Goal: Information Seeking & Learning: Learn about a topic

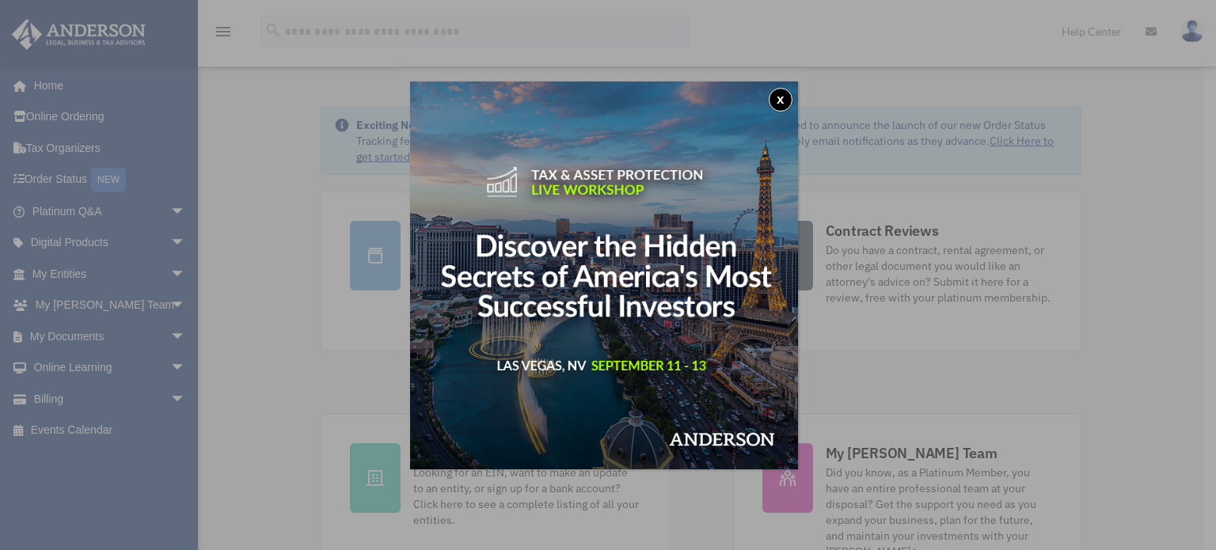
click at [784, 101] on button "x" at bounding box center [781, 100] width 24 height 24
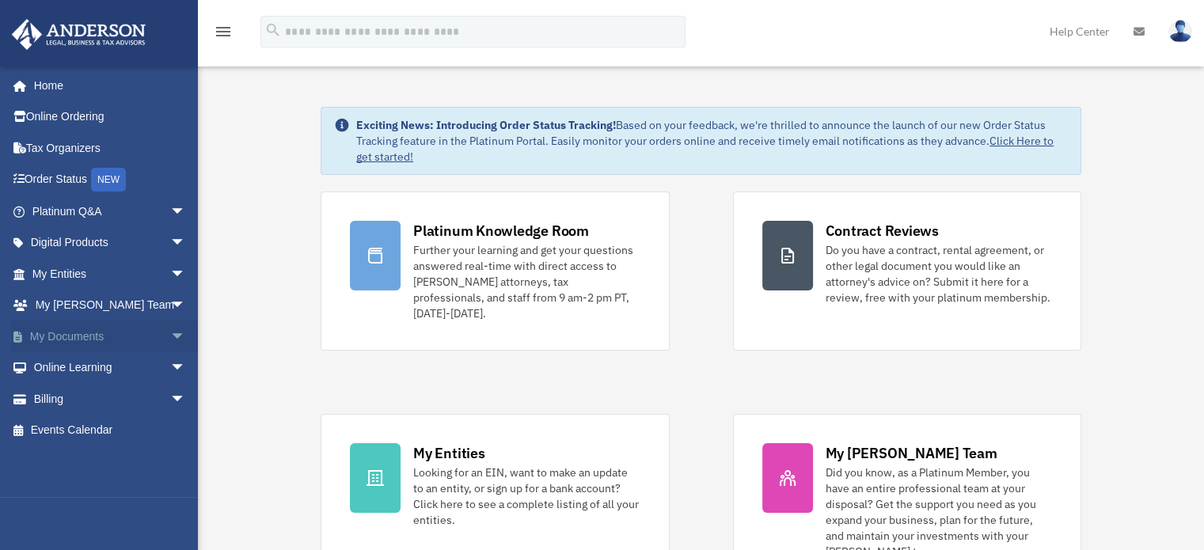
click at [170, 335] on span "arrow_drop_down" at bounding box center [186, 337] width 32 height 32
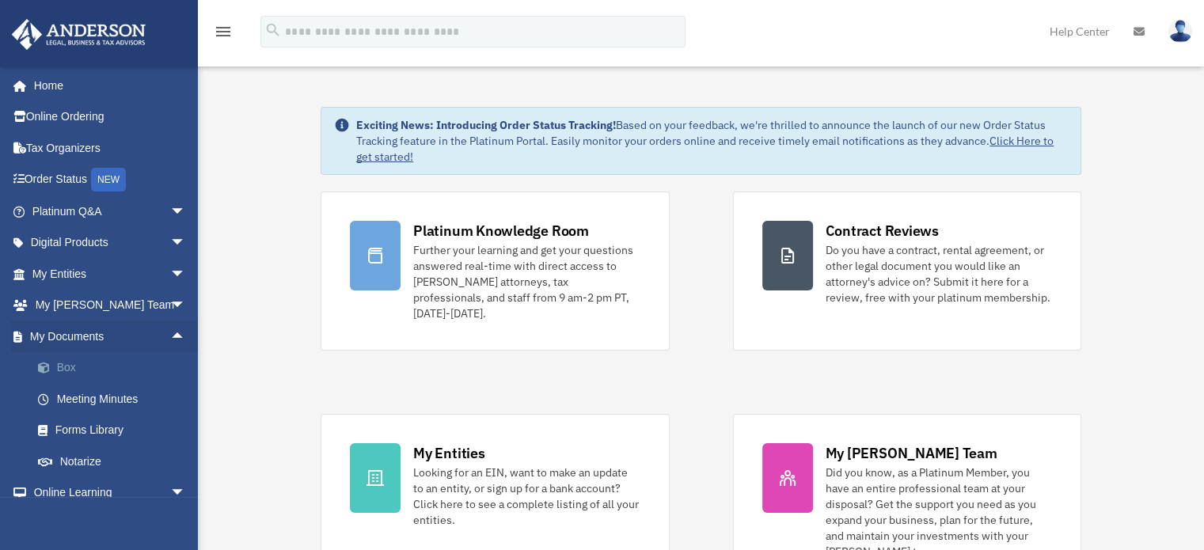
click at [67, 370] on link "Box" at bounding box center [116, 368] width 188 height 32
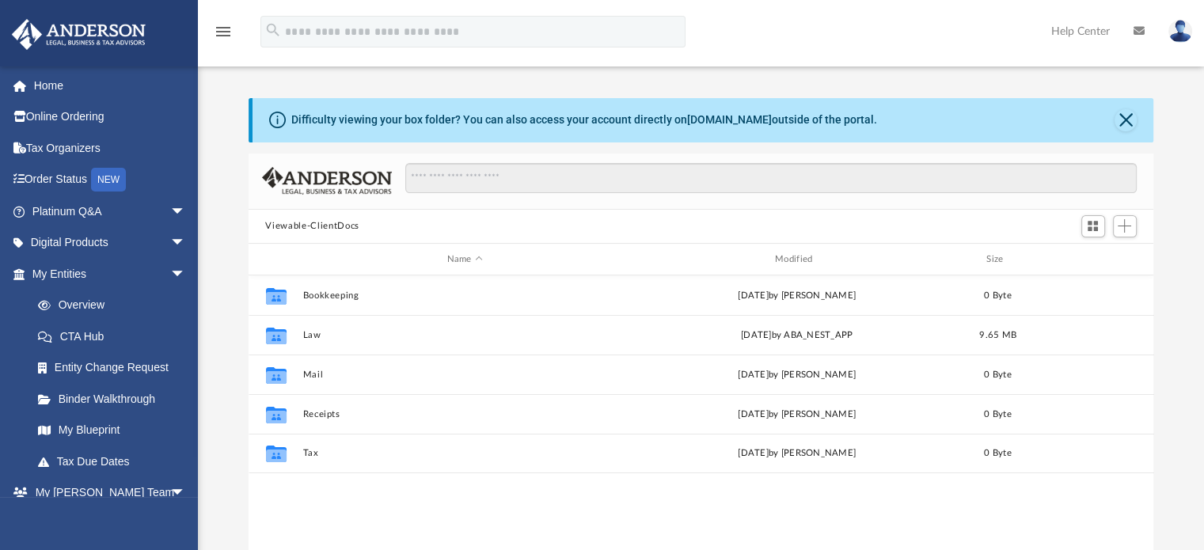
scroll to position [348, 893]
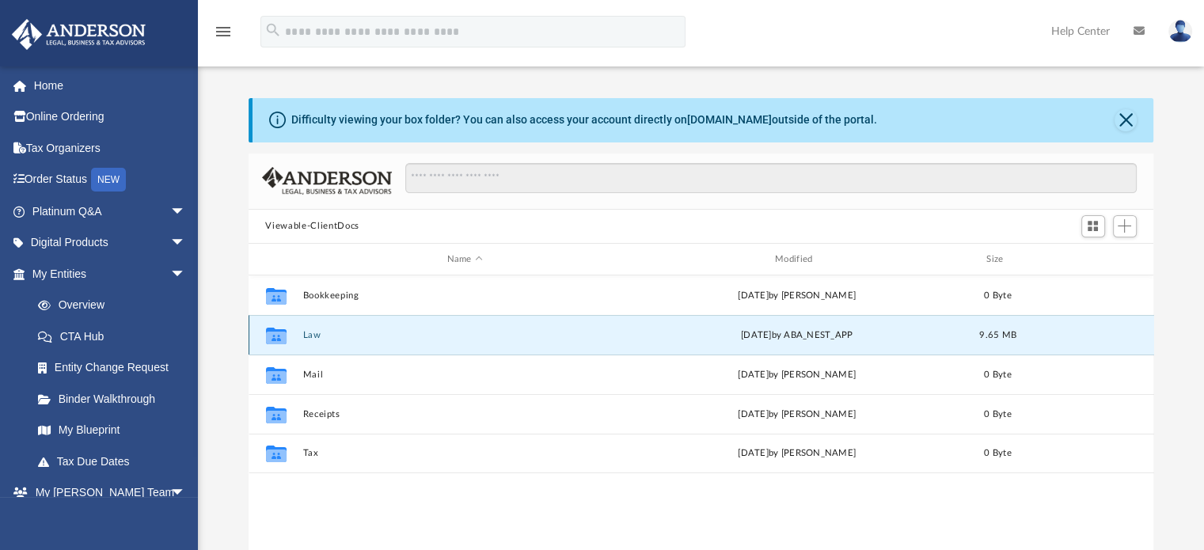
click at [309, 330] on button "Law" at bounding box center [464, 335] width 325 height 10
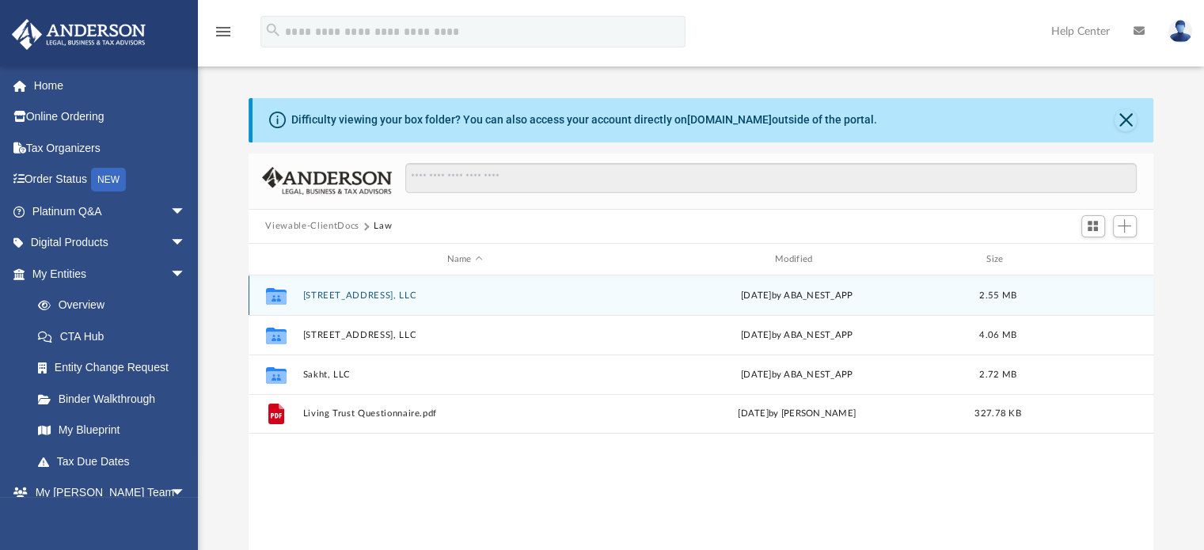
click at [329, 288] on div "Collaborated Folder 212 Taper Ave, LLC Tue Aug 12 2025 by ABA_NEST_APP 2.55 MB" at bounding box center [702, 295] width 906 height 40
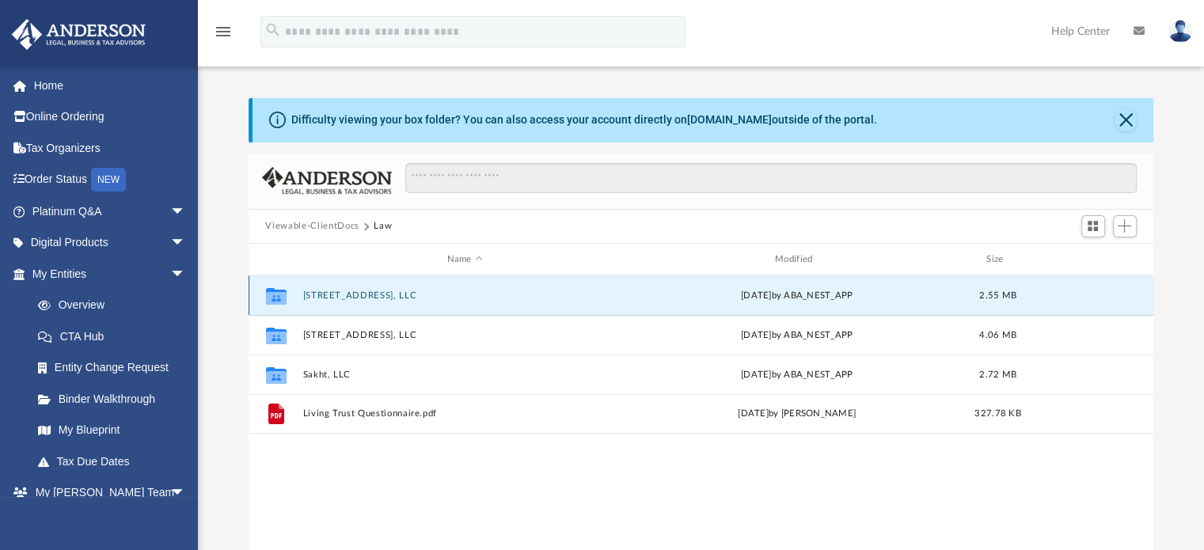
click at [335, 294] on button "212 Taper Ave, LLC" at bounding box center [464, 296] width 325 height 10
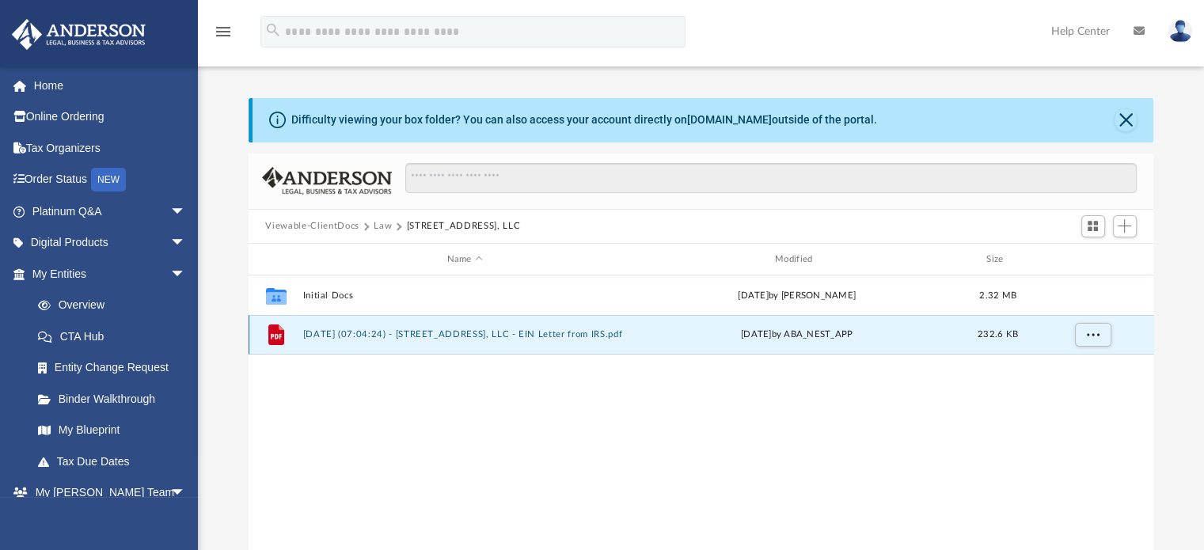
click at [408, 333] on button "2025.08.12 (07:04:24) - 212 Taper Ave, LLC - EIN Letter from IRS.pdf" at bounding box center [464, 335] width 325 height 10
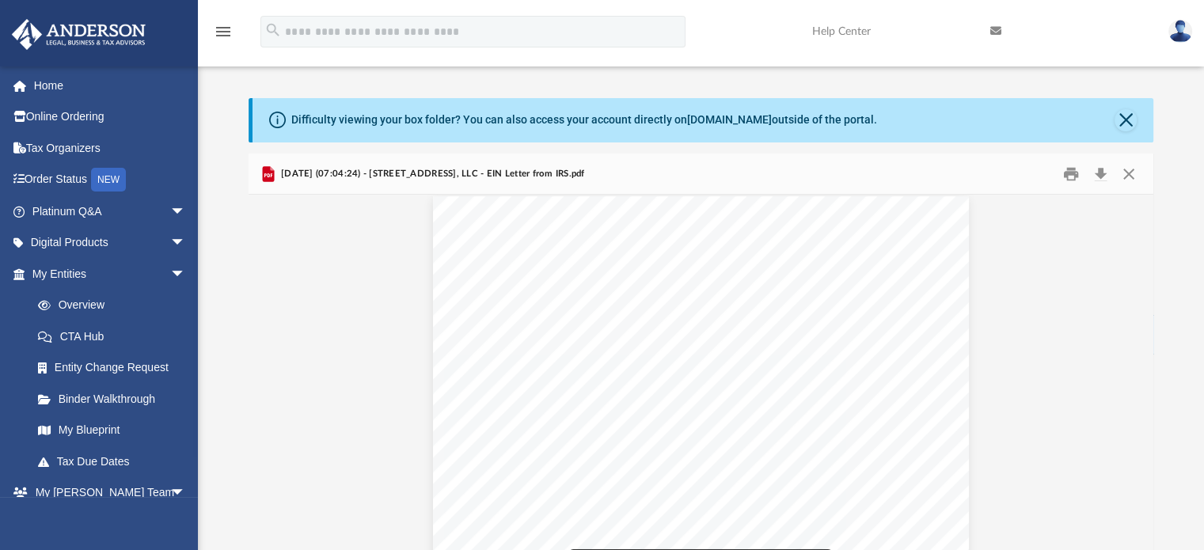
scroll to position [0, 0]
drag, startPoint x: 530, startPoint y: 359, endPoint x: 614, endPoint y: 363, distance: 84.0
click at [614, 363] on div "Page 1" at bounding box center [701, 557] width 536 height 701
click at [1145, 172] on div "2025.08.12 (07:04:24) - 212 Taper Ave, LLC - EIN Letter from IRS.pdf" at bounding box center [702, 175] width 906 height 42
click at [1132, 172] on button "Close" at bounding box center [1129, 173] width 28 height 25
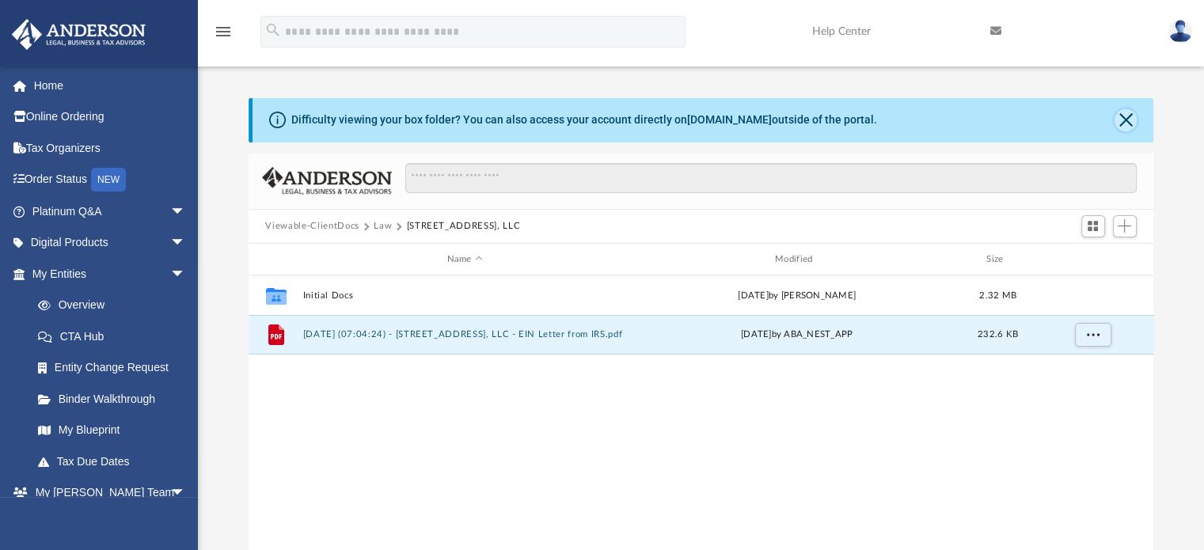
click at [1129, 116] on button "Close" at bounding box center [1126, 120] width 22 height 22
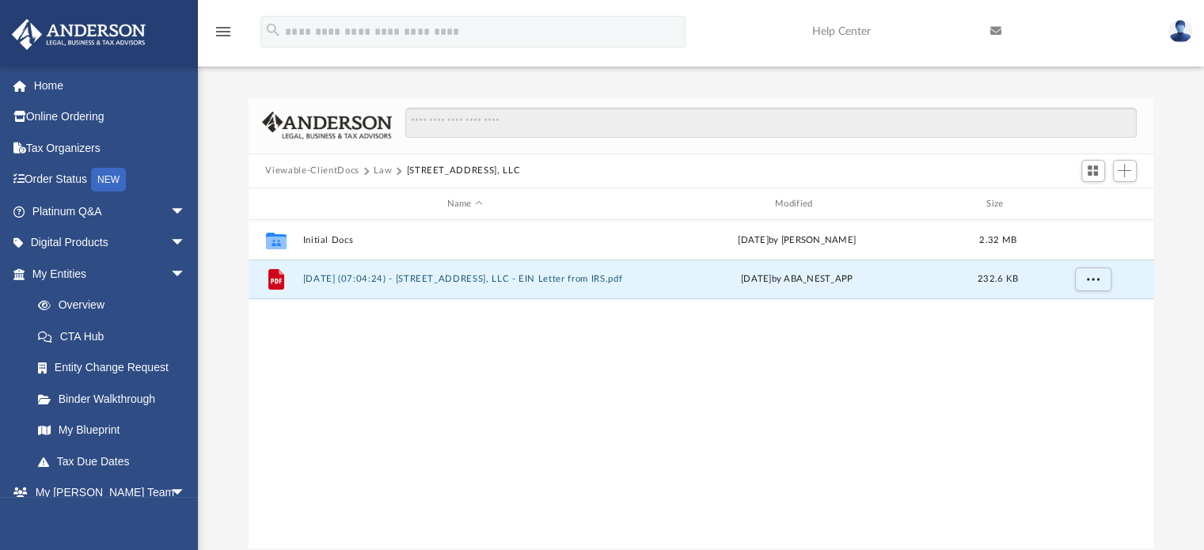
click at [383, 171] on button "Law" at bounding box center [383, 171] width 18 height 14
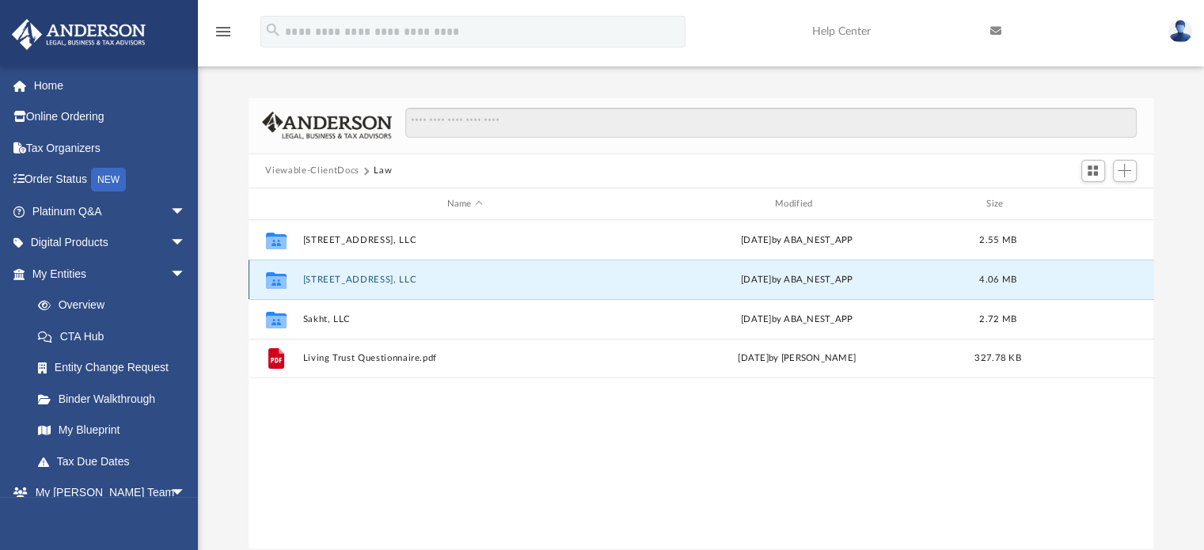
click at [330, 275] on button "[STREET_ADDRESS], LLC" at bounding box center [464, 280] width 325 height 10
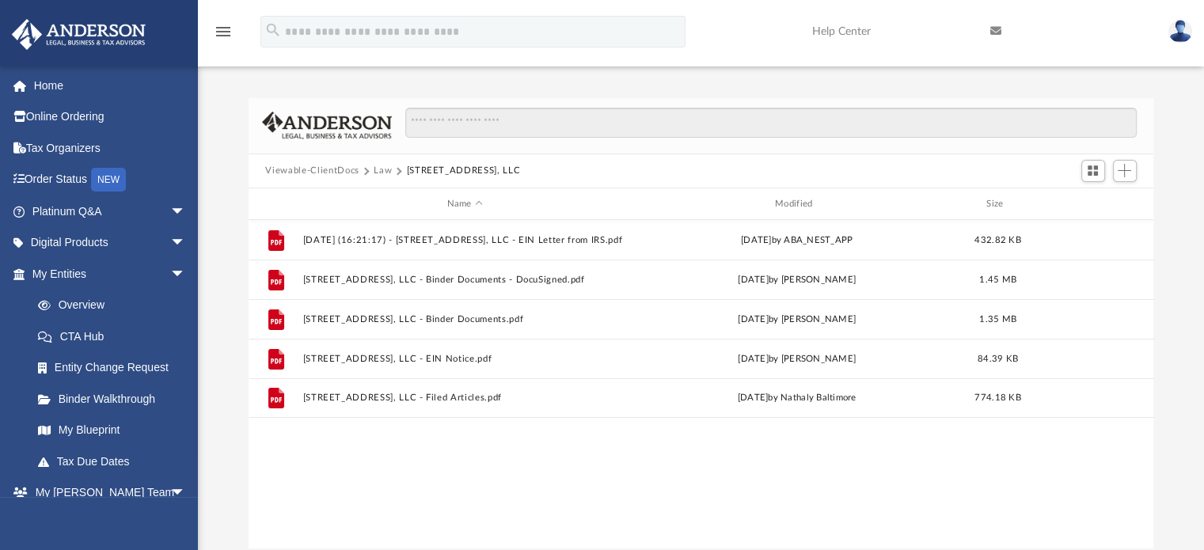
click at [382, 167] on button "Law" at bounding box center [383, 171] width 18 height 14
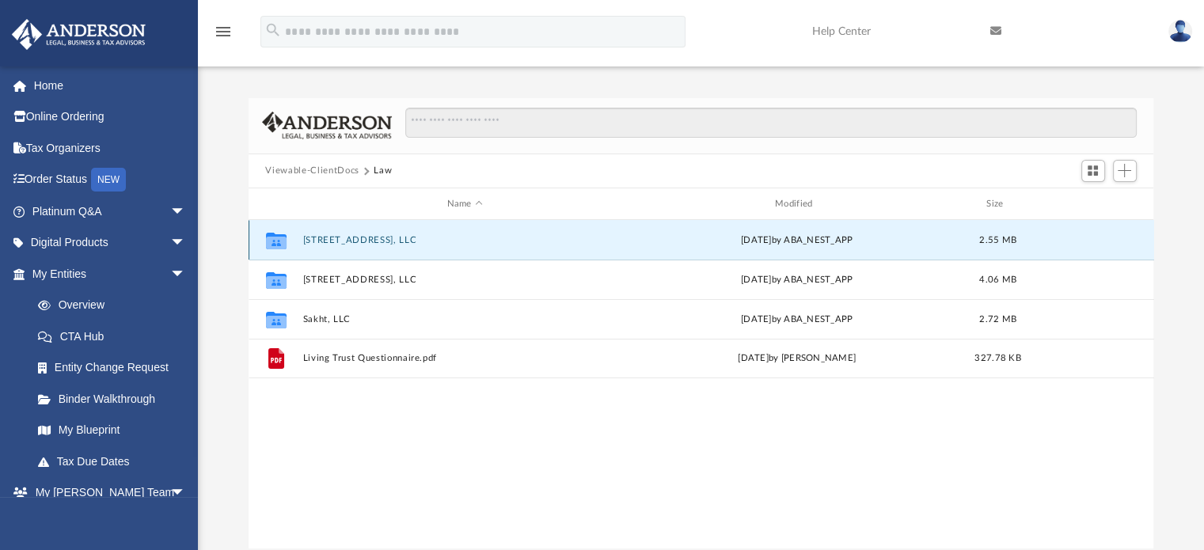
click at [358, 239] on button "[STREET_ADDRESS], LLC" at bounding box center [464, 240] width 325 height 10
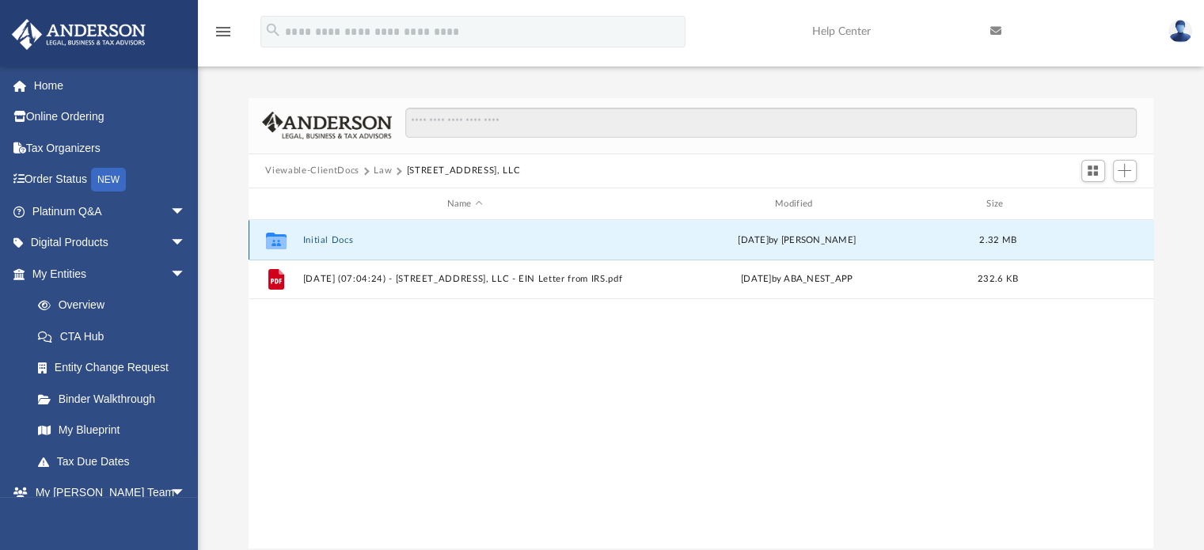
click at [334, 238] on button "Initial Docs" at bounding box center [464, 240] width 325 height 10
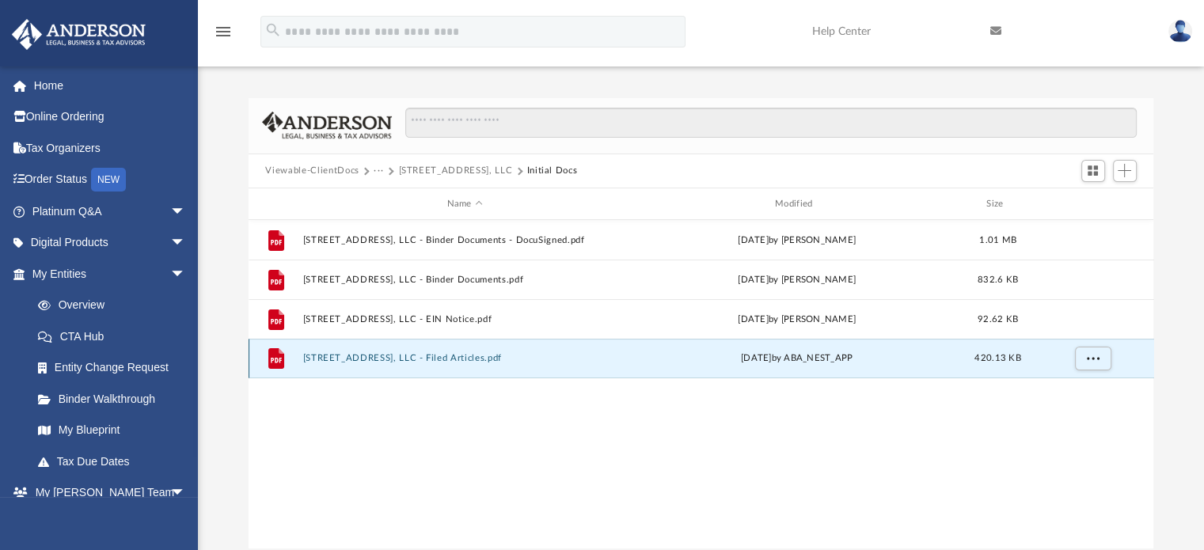
click at [425, 360] on button "212 Taper Ave, LLC - Filed Articles.pdf" at bounding box center [464, 359] width 325 height 10
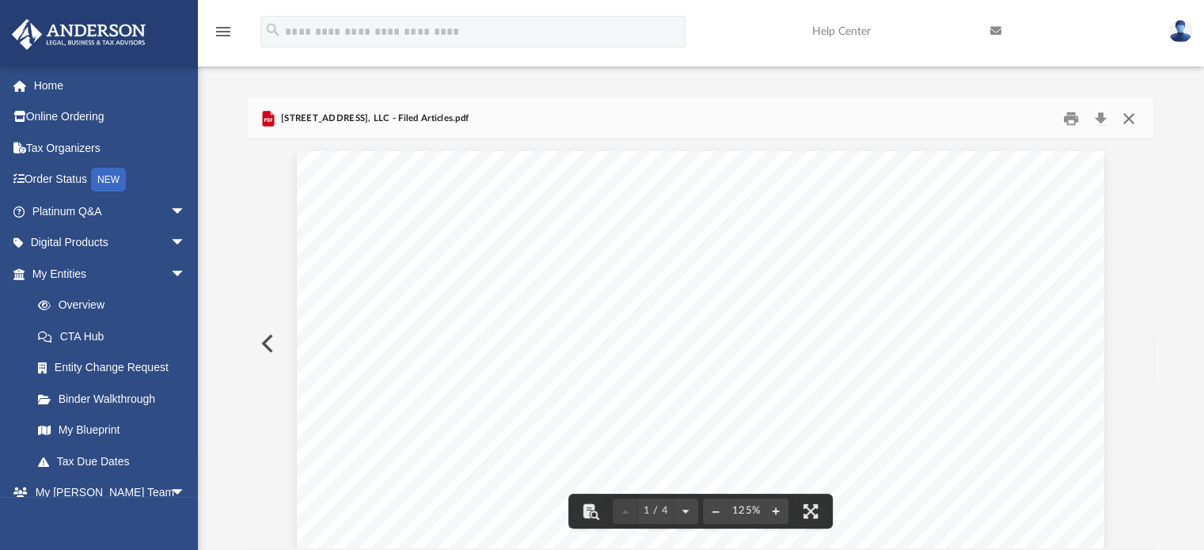
click at [1134, 115] on button "Close" at bounding box center [1129, 118] width 28 height 25
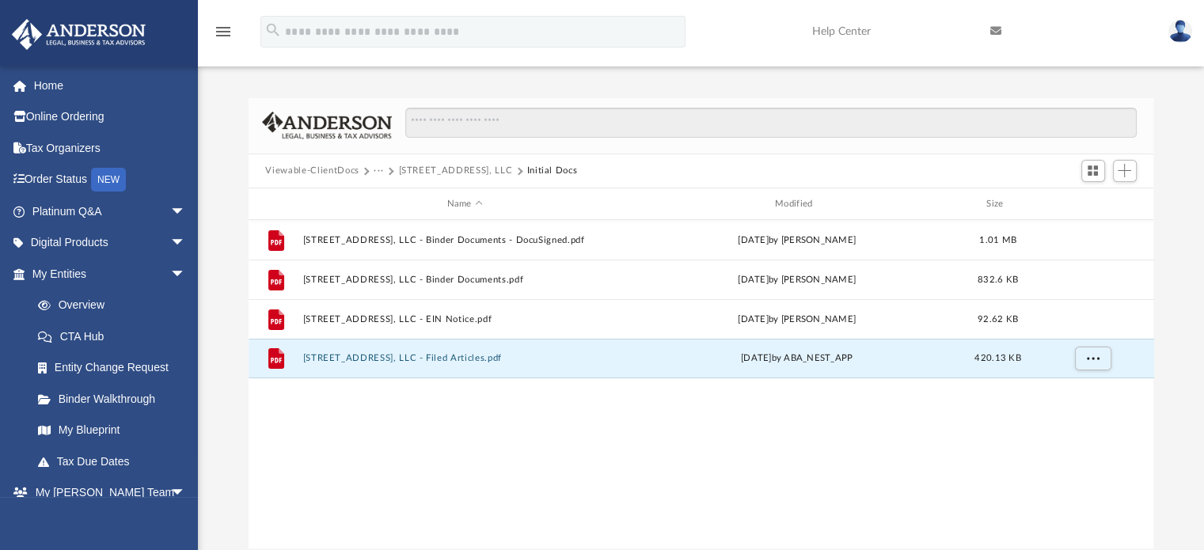
click at [321, 169] on button "Viewable-ClientDocs" at bounding box center [311, 171] width 93 height 14
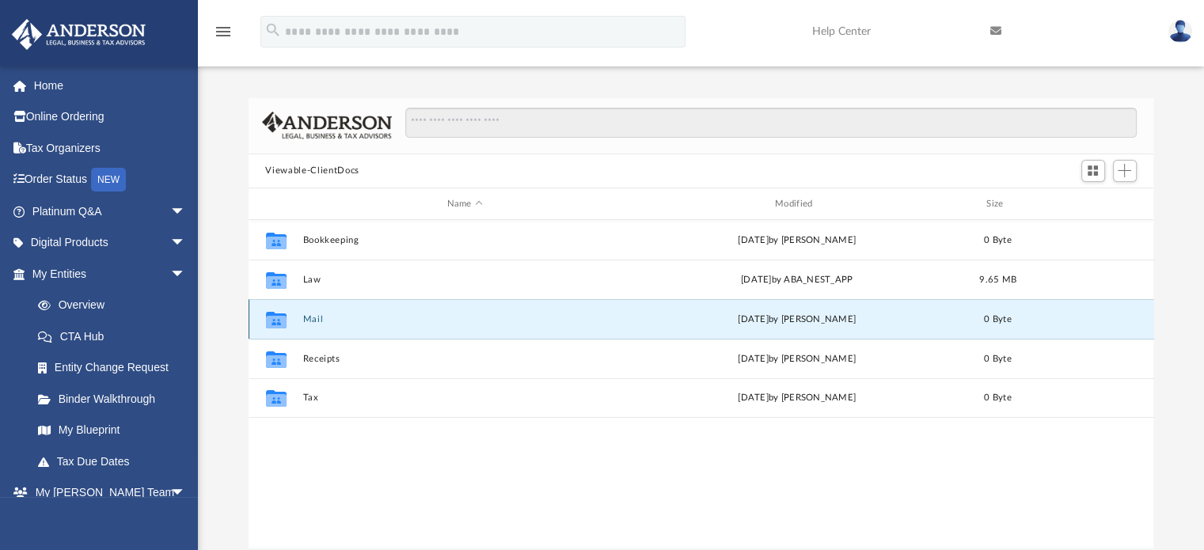
click at [315, 315] on button "Mail" at bounding box center [464, 319] width 325 height 10
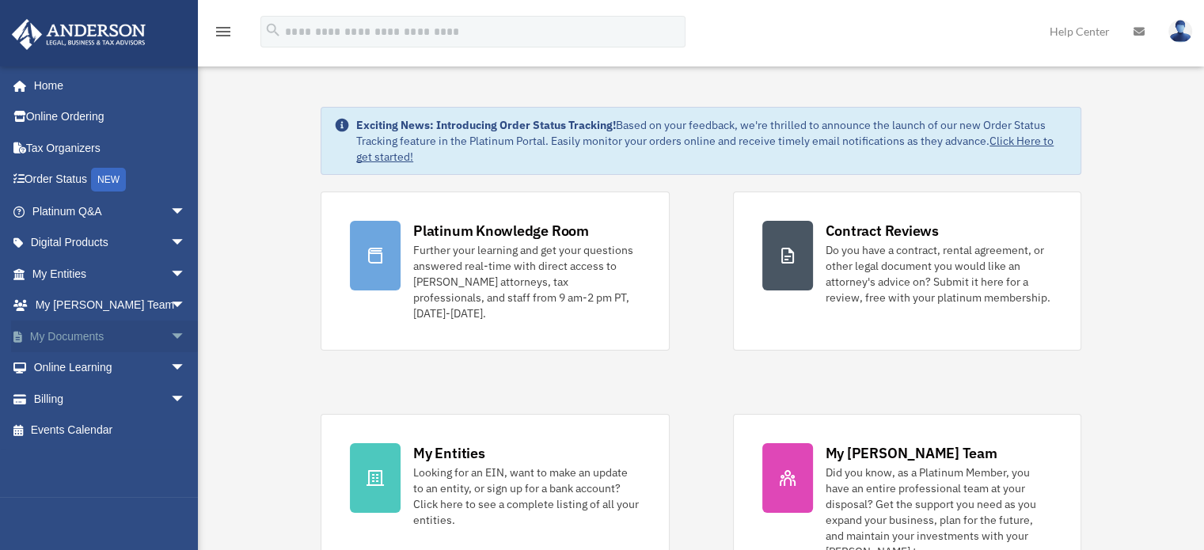
click at [72, 329] on link "My Documents arrow_drop_down" at bounding box center [110, 337] width 199 height 32
click at [72, 334] on link "My Documents arrow_drop_down" at bounding box center [110, 337] width 199 height 32
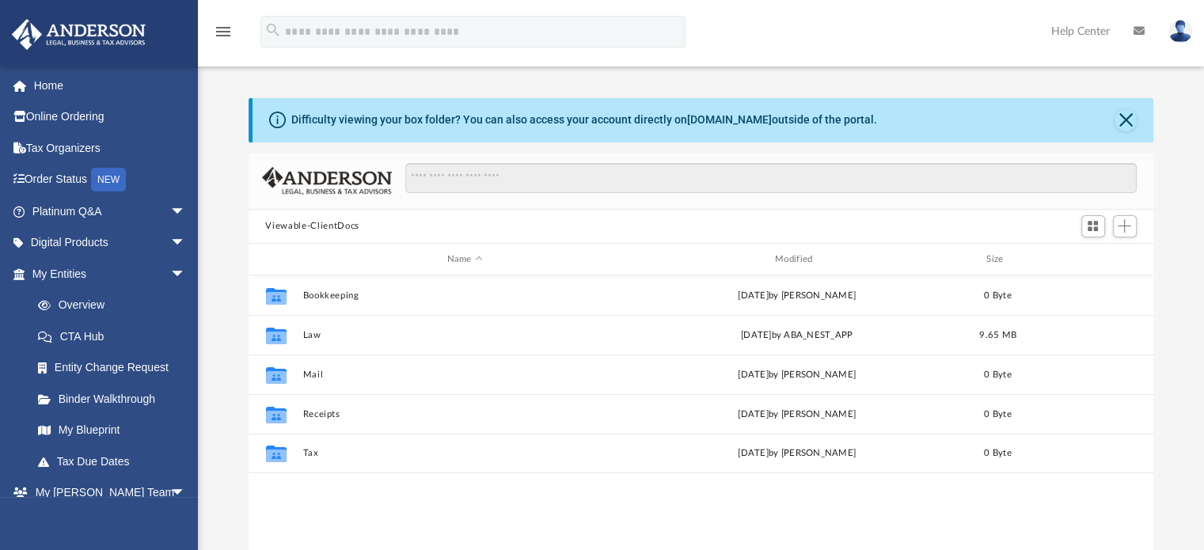
scroll to position [348, 893]
click at [76, 272] on link "My Entities arrow_drop_down" at bounding box center [110, 274] width 199 height 32
click at [170, 269] on span "arrow_drop_down" at bounding box center [186, 274] width 32 height 32
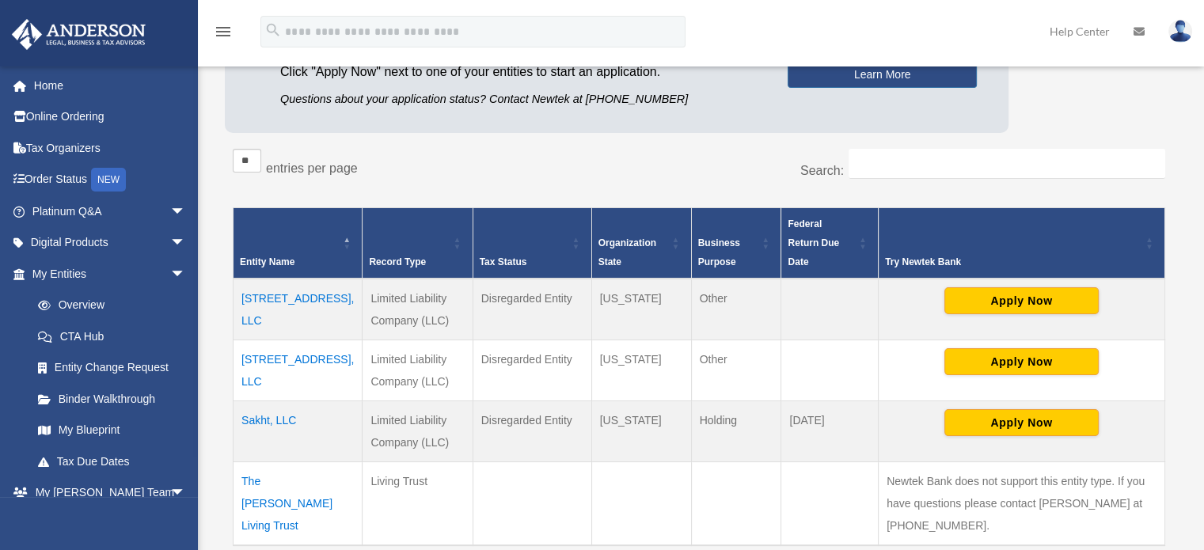
scroll to position [192, 0]
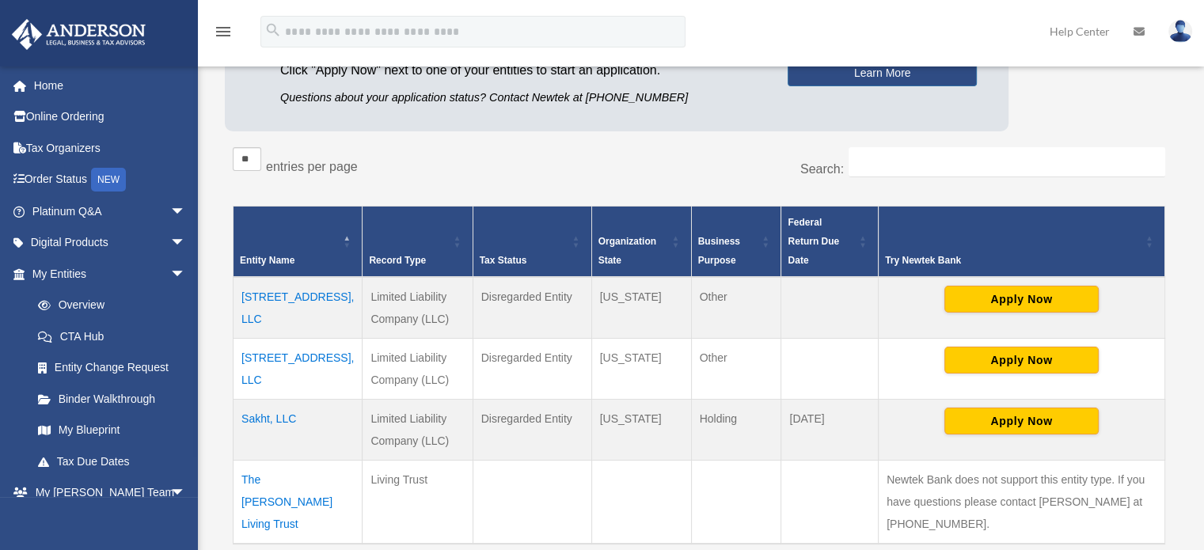
click at [268, 399] on td "Sakht, LLC" at bounding box center [298, 429] width 129 height 61
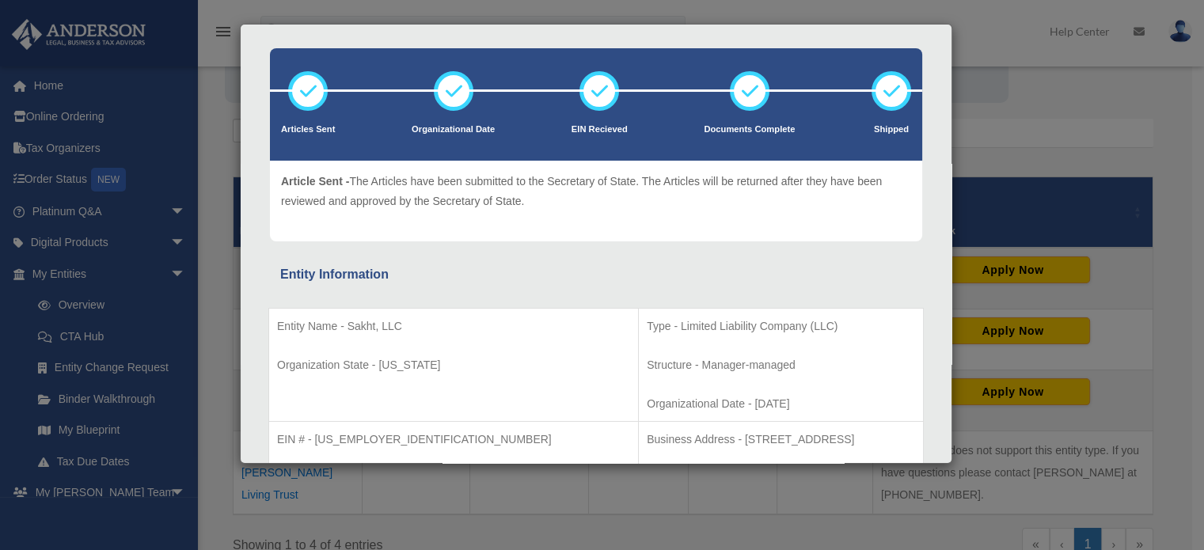
scroll to position [0, 0]
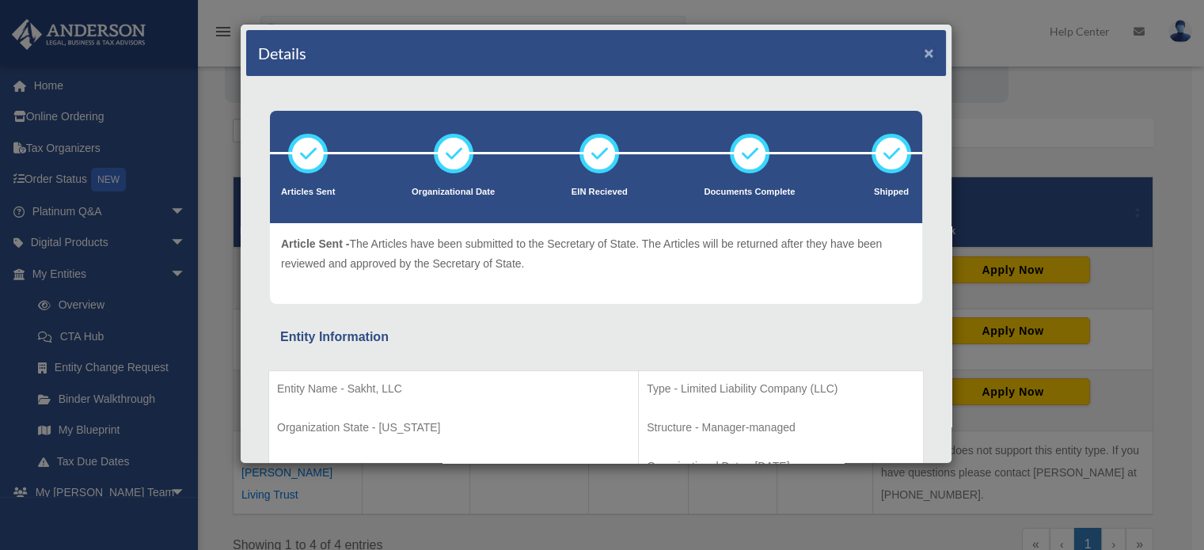
click at [924, 55] on button "×" at bounding box center [929, 52] width 10 height 17
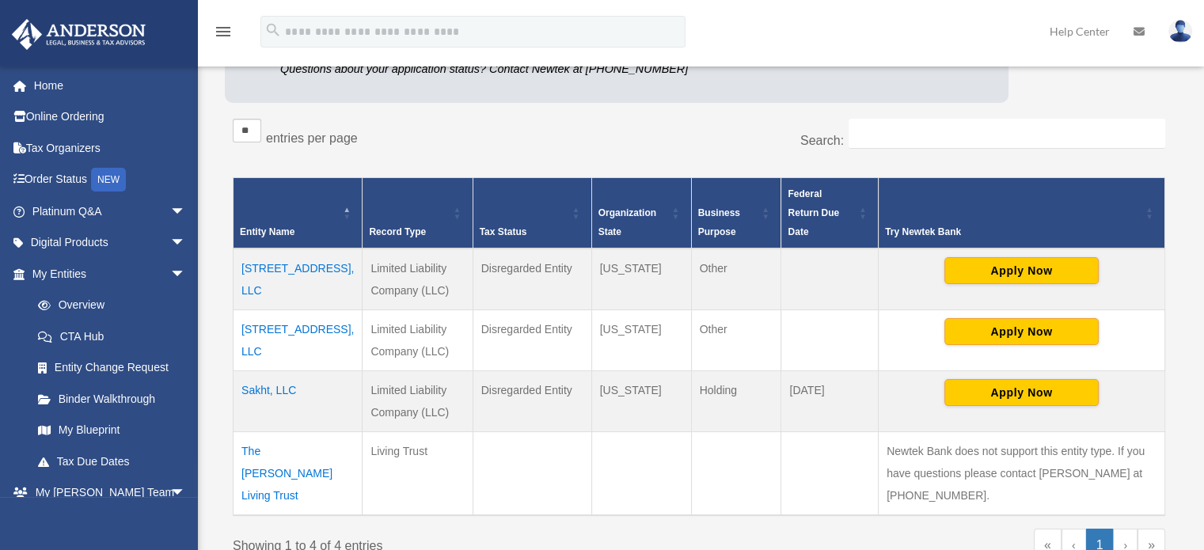
click at [279, 310] on td "[STREET_ADDRESS], LLC" at bounding box center [298, 340] width 129 height 61
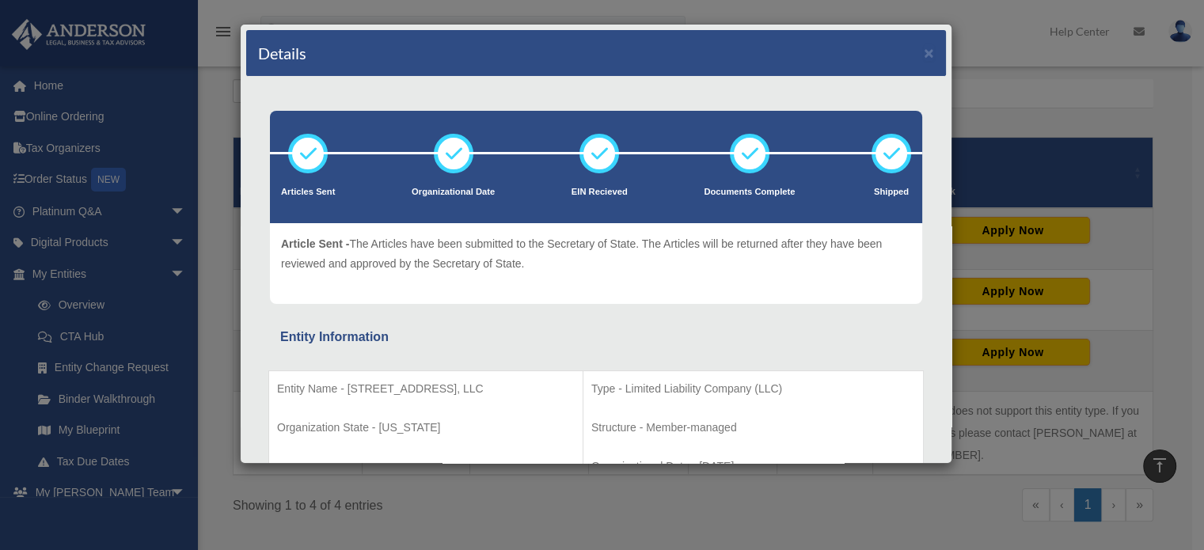
scroll to position [231, 0]
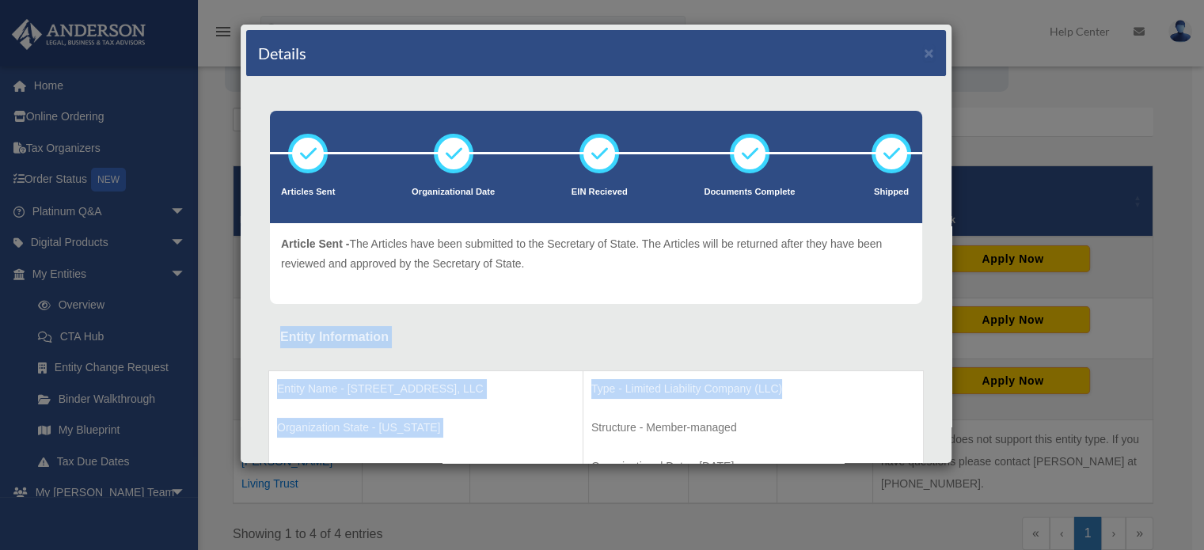
drag, startPoint x: 864, startPoint y: 382, endPoint x: 932, endPoint y: 272, distance: 129.7
click at [924, 48] on button "×" at bounding box center [929, 52] width 10 height 17
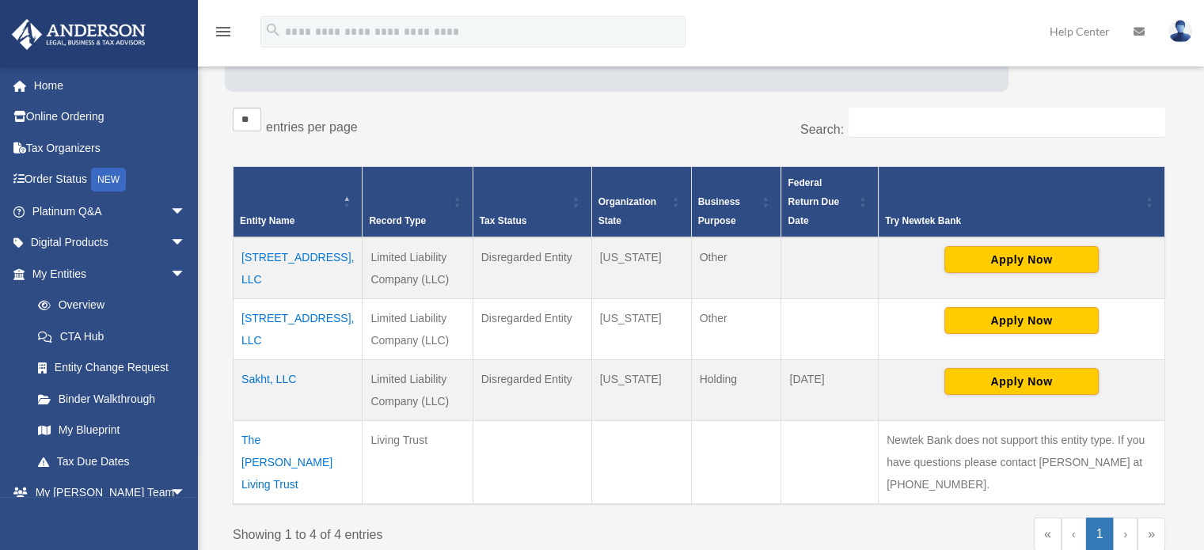
click at [281, 237] on td "[STREET_ADDRESS], LLC" at bounding box center [298, 268] width 129 height 62
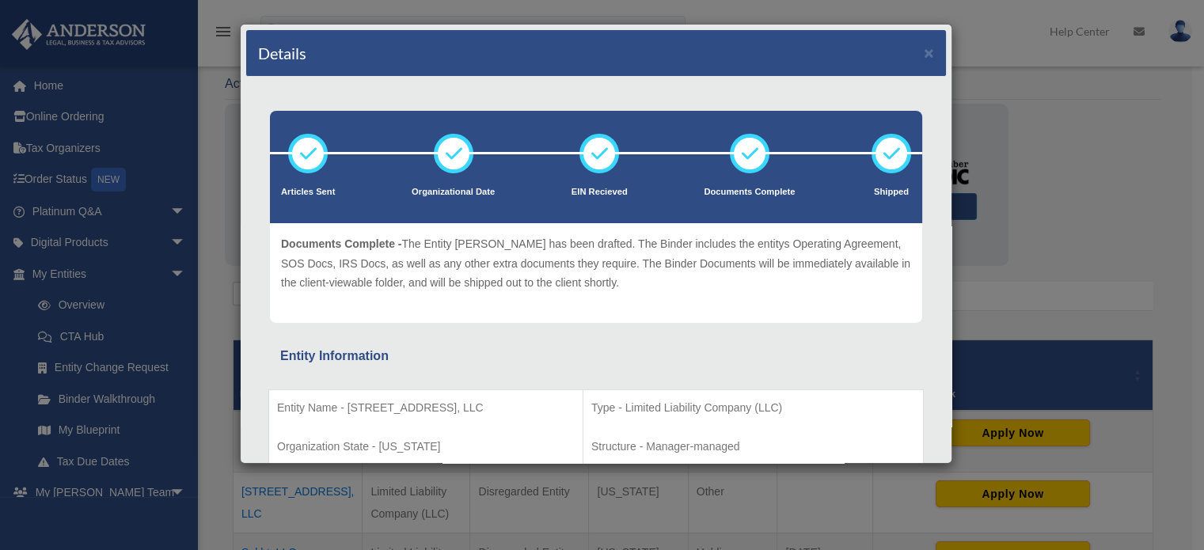
scroll to position [44, 0]
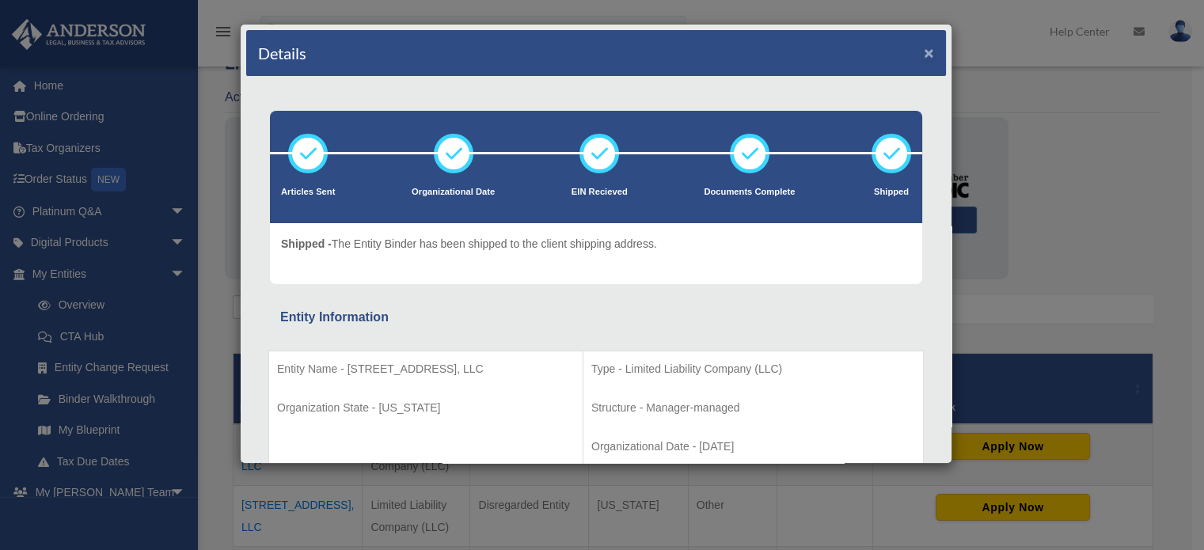
click at [924, 50] on button "×" at bounding box center [929, 52] width 10 height 17
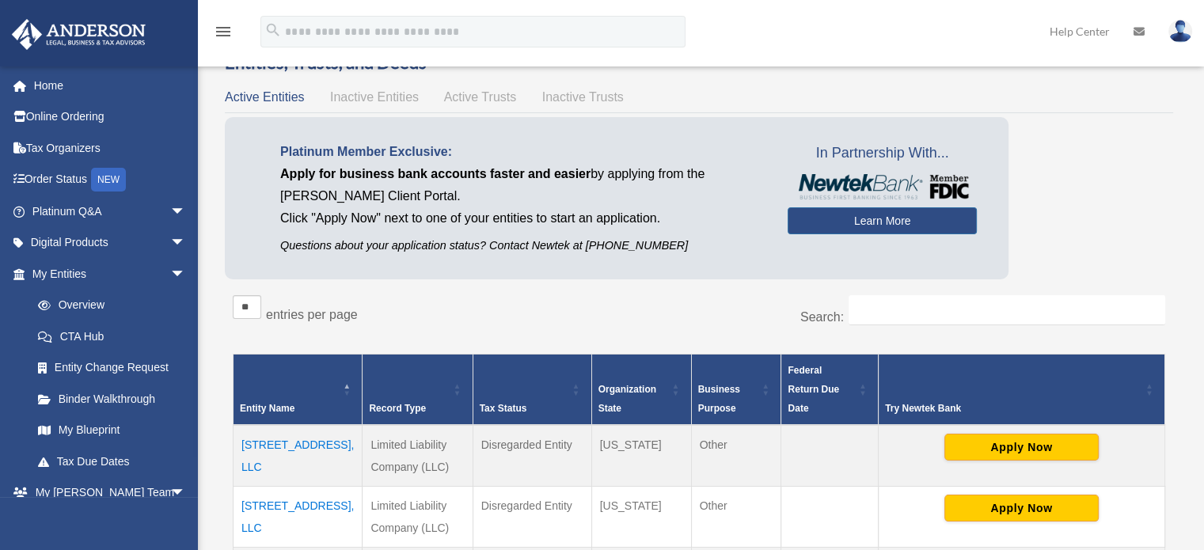
click at [281, 486] on td "[STREET_ADDRESS], LLC" at bounding box center [298, 516] width 129 height 61
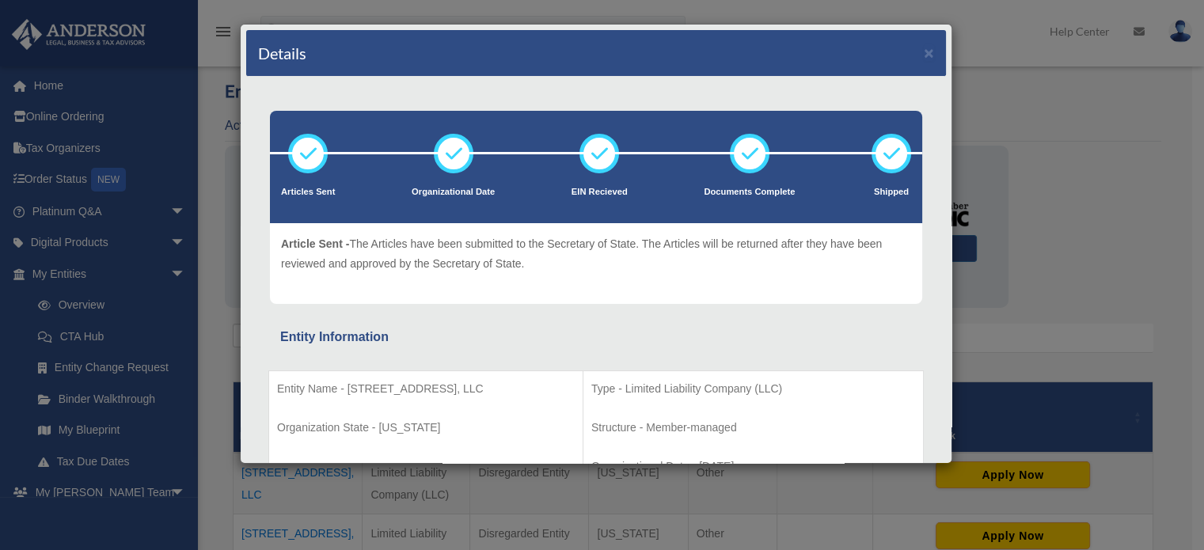
scroll to position [0, 0]
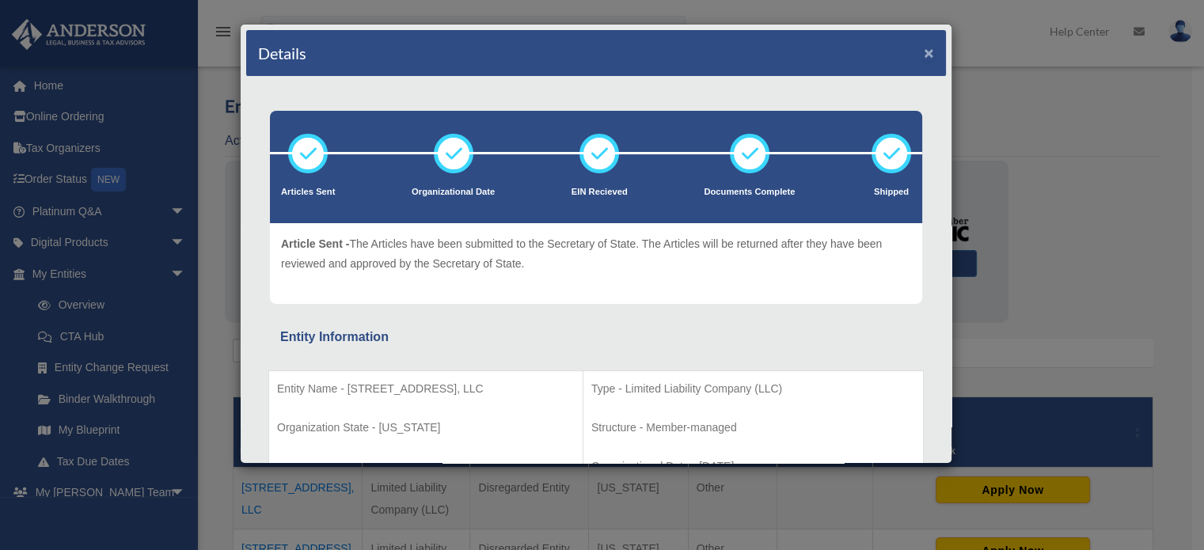
click at [924, 48] on button "×" at bounding box center [929, 52] width 10 height 17
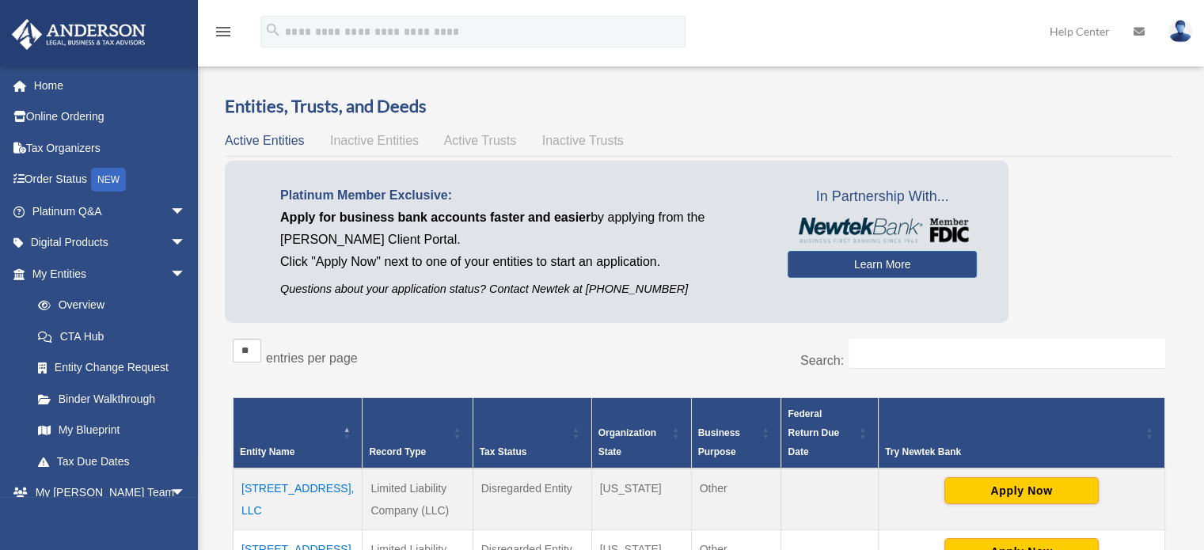
click at [279, 469] on td "[STREET_ADDRESS], LLC" at bounding box center [298, 500] width 129 height 62
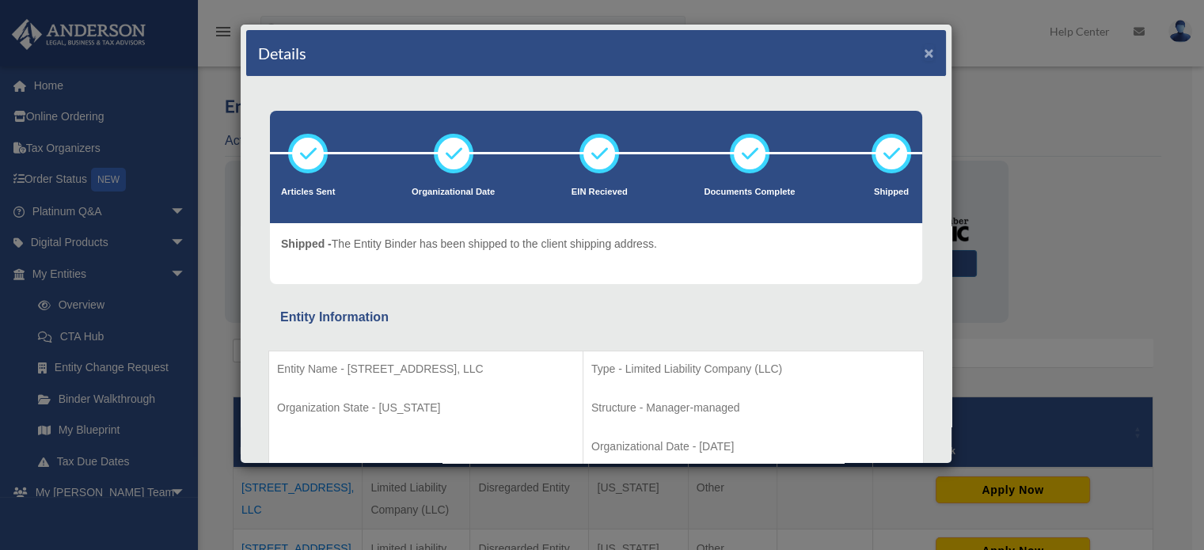
click at [924, 47] on button "×" at bounding box center [929, 52] width 10 height 17
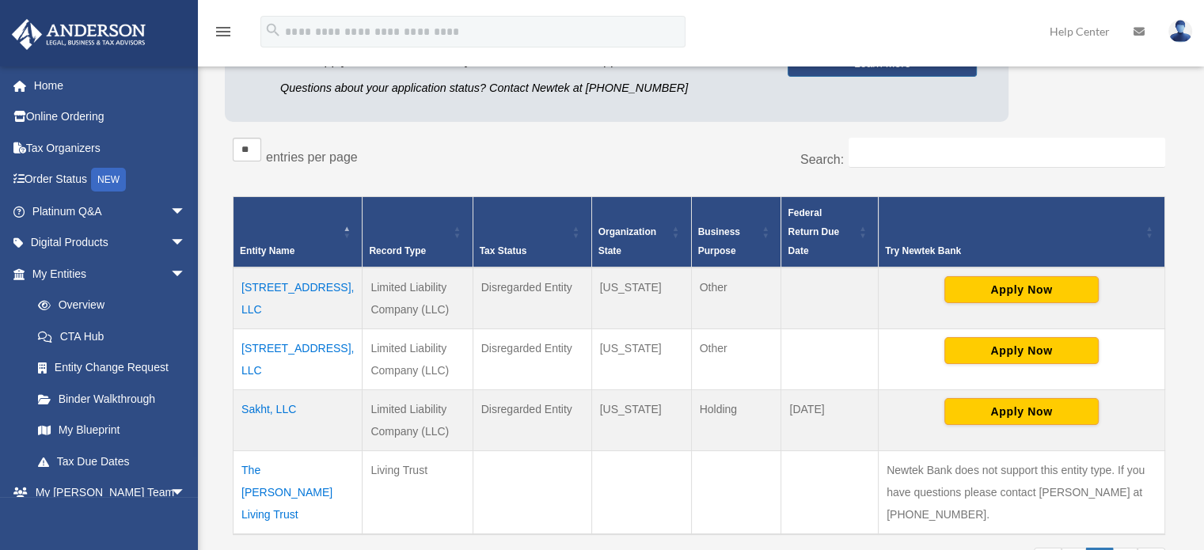
scroll to position [206, 0]
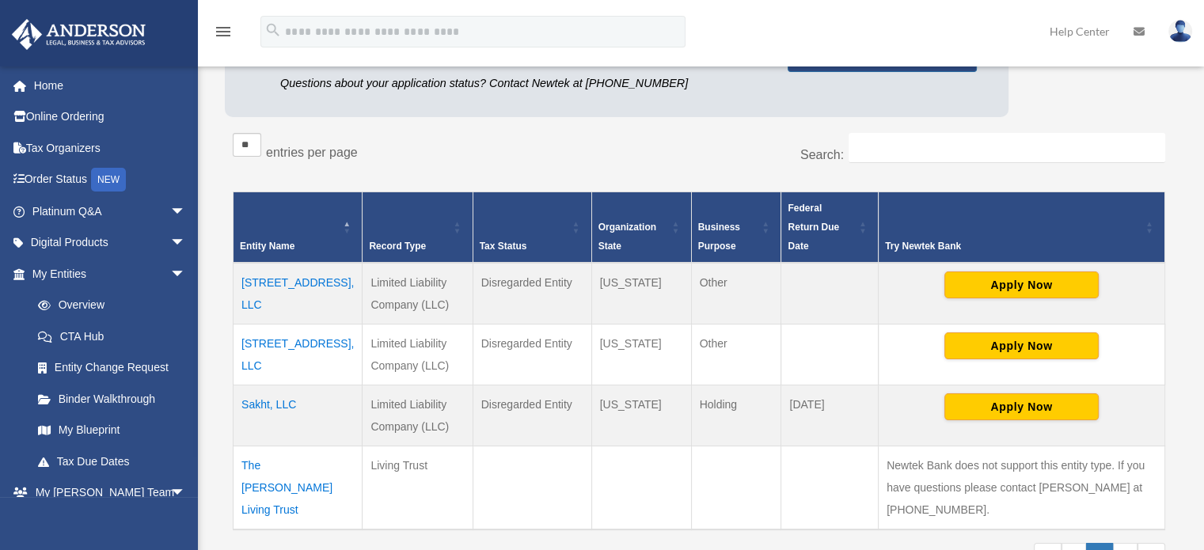
click at [283, 329] on td "[STREET_ADDRESS], LLC" at bounding box center [298, 354] width 129 height 61
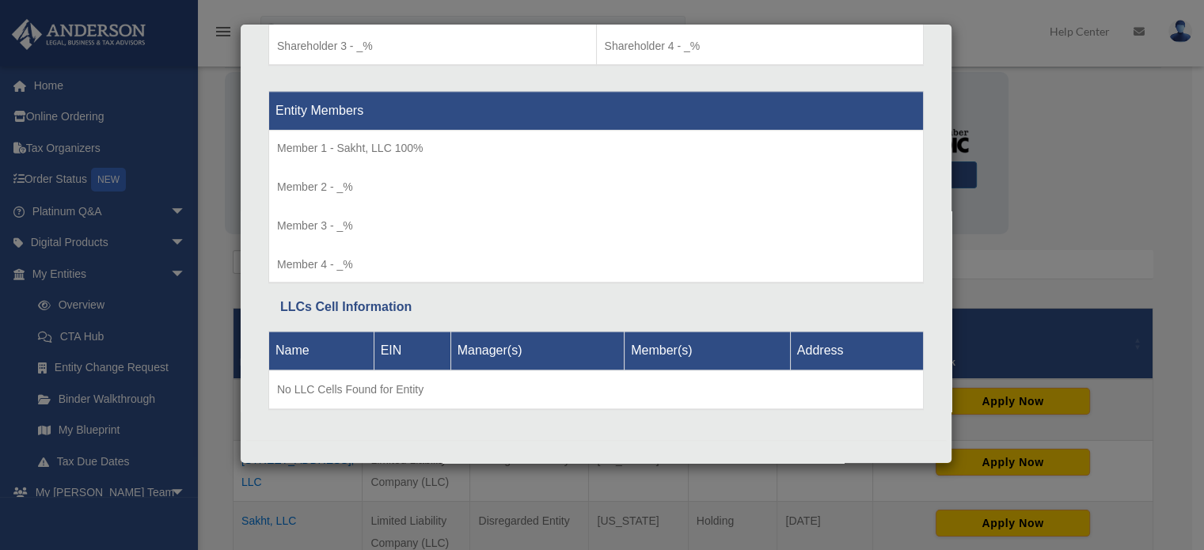
scroll to position [0, 0]
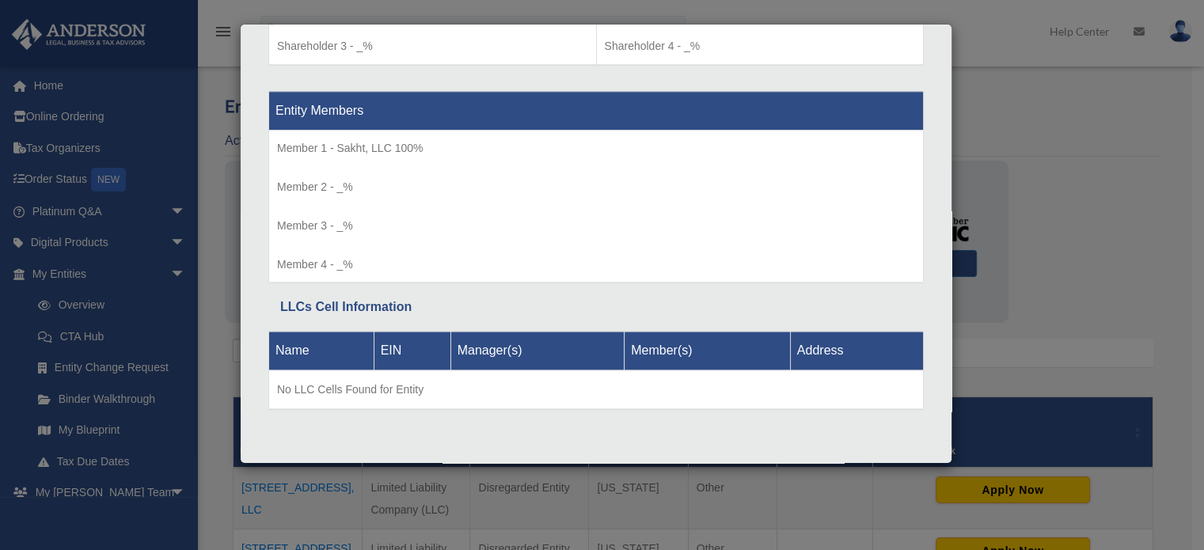
click at [441, 151] on p "Member 1 - Sakht, LLC 100%" at bounding box center [596, 149] width 638 height 20
click at [878, 177] on p "Member 2 - _%" at bounding box center [596, 187] width 638 height 20
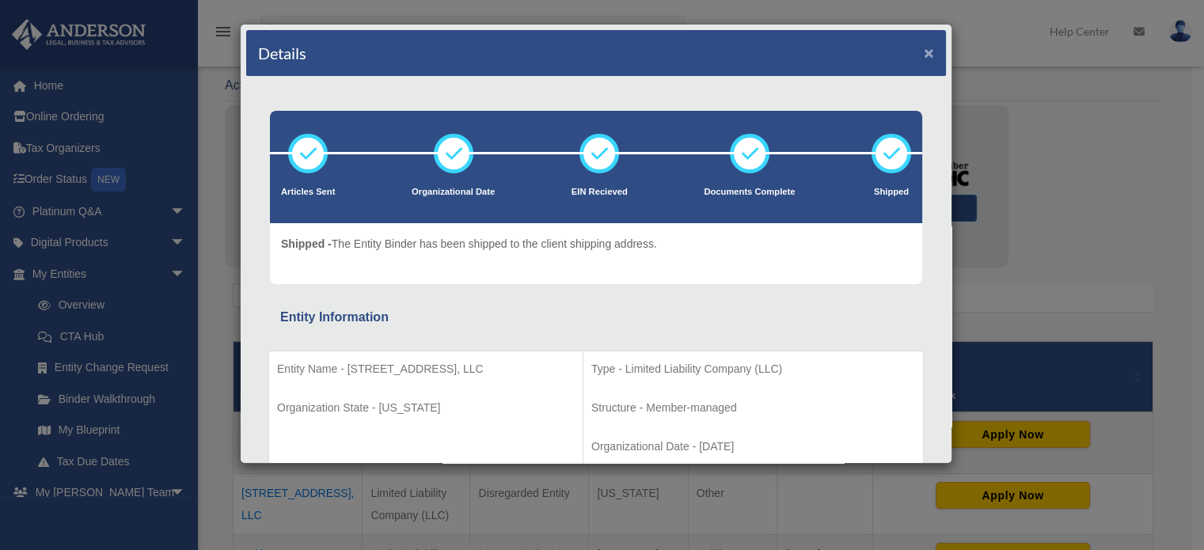
click at [924, 47] on button "×" at bounding box center [929, 52] width 10 height 17
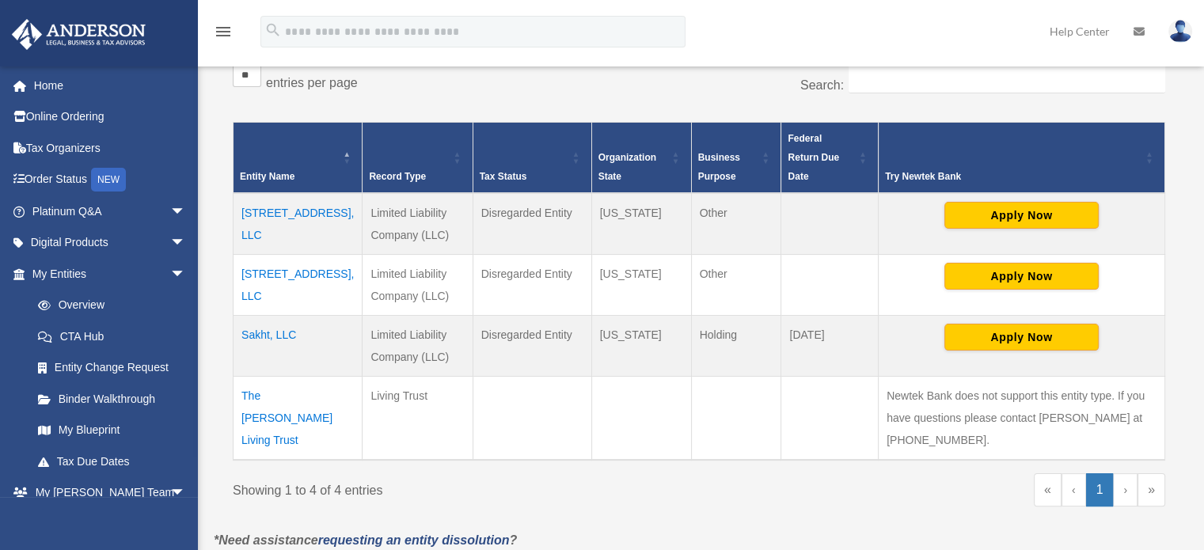
scroll to position [293, 0]
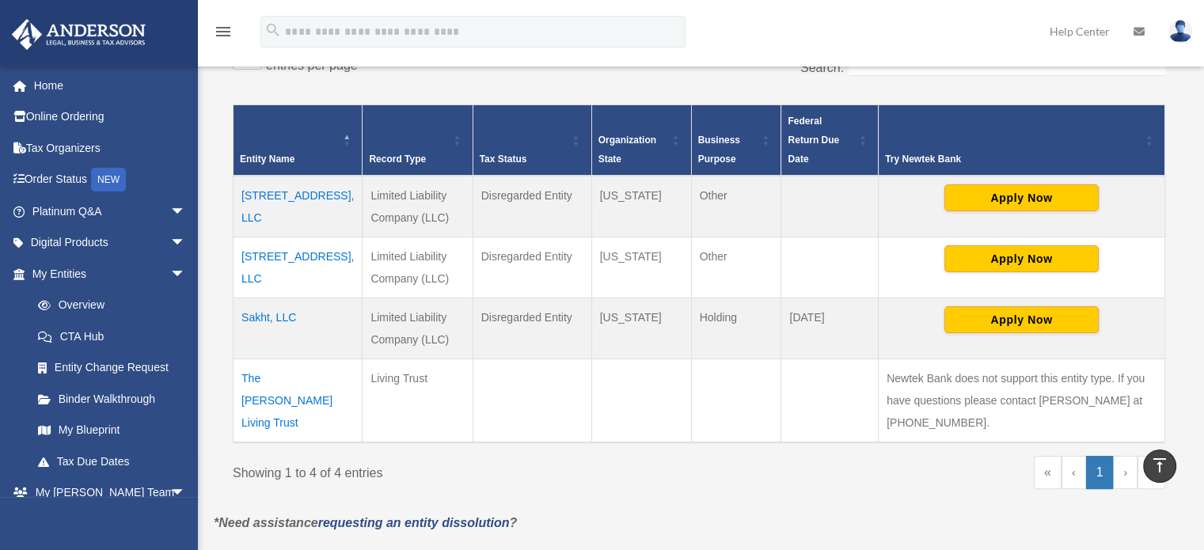
click at [291, 176] on td "[STREET_ADDRESS], LLC" at bounding box center [298, 207] width 129 height 62
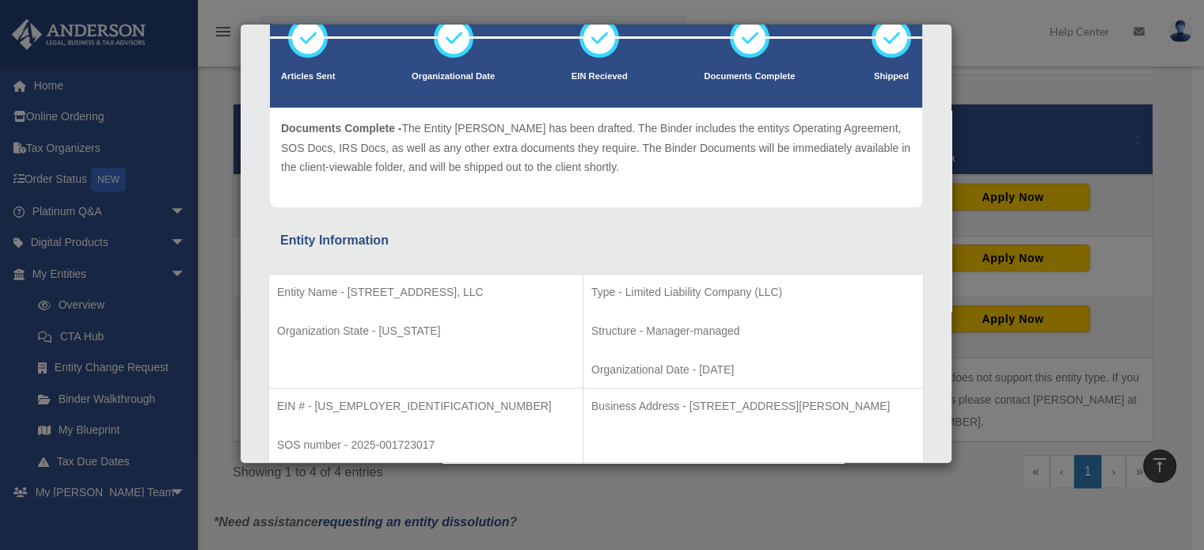
scroll to position [0, 0]
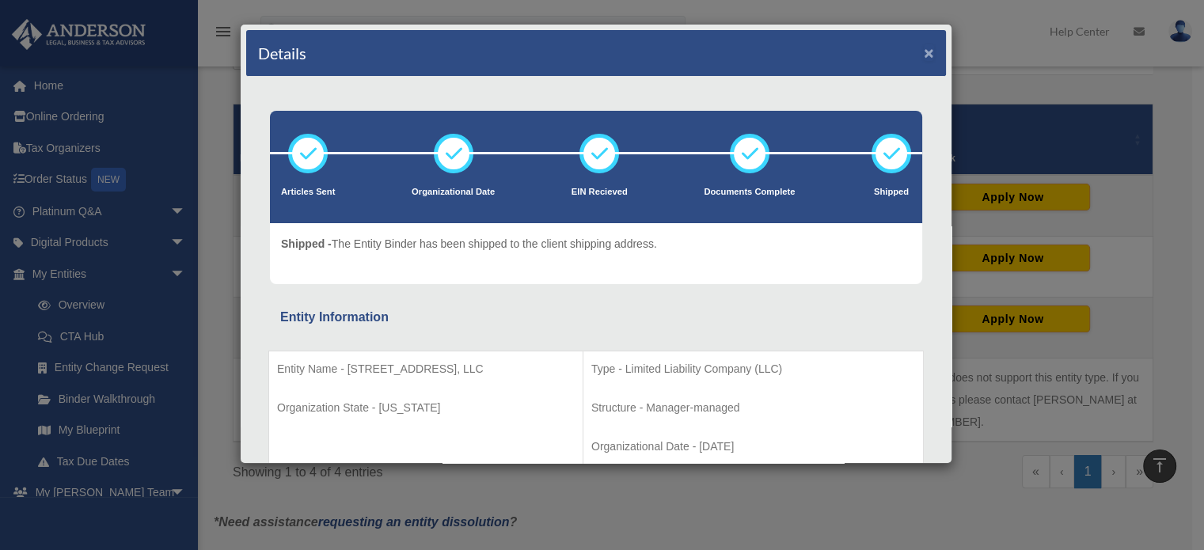
click at [924, 51] on button "×" at bounding box center [929, 52] width 10 height 17
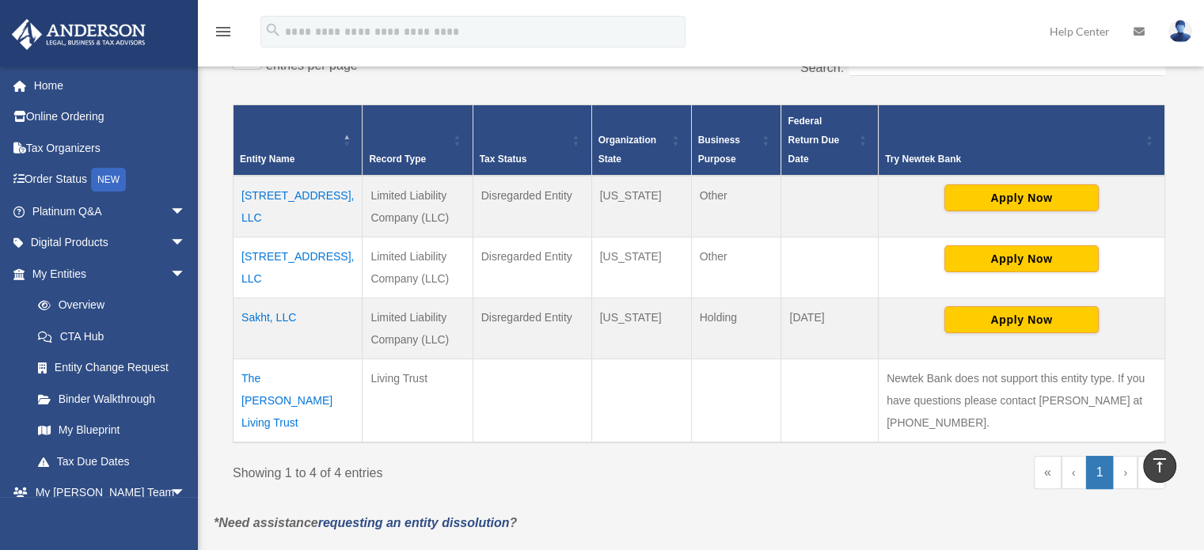
click at [282, 298] on td "Sakht, LLC" at bounding box center [298, 328] width 129 height 61
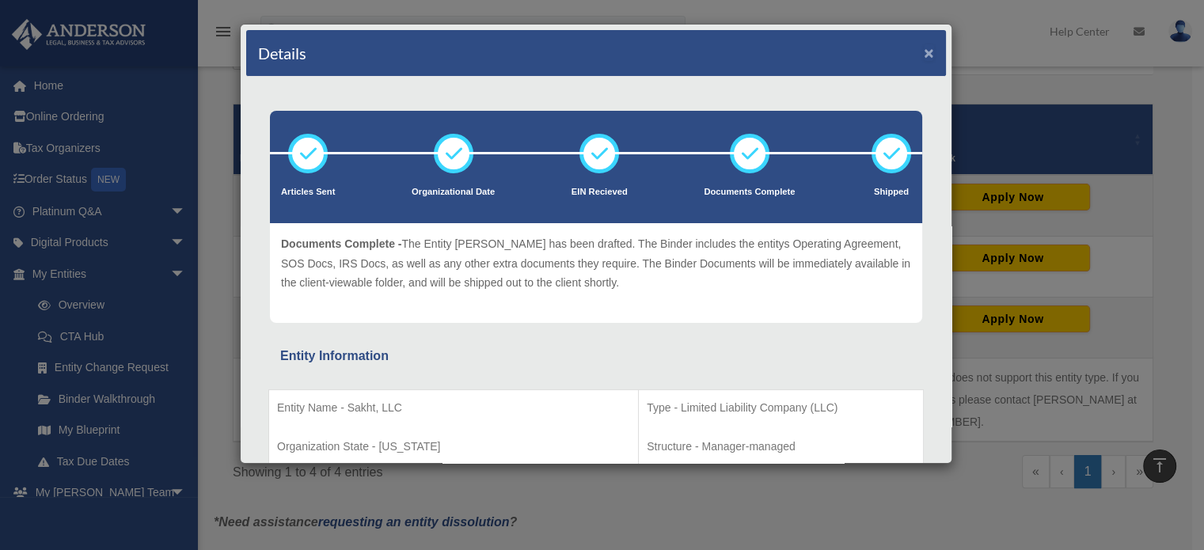
click at [924, 51] on button "×" at bounding box center [929, 52] width 10 height 17
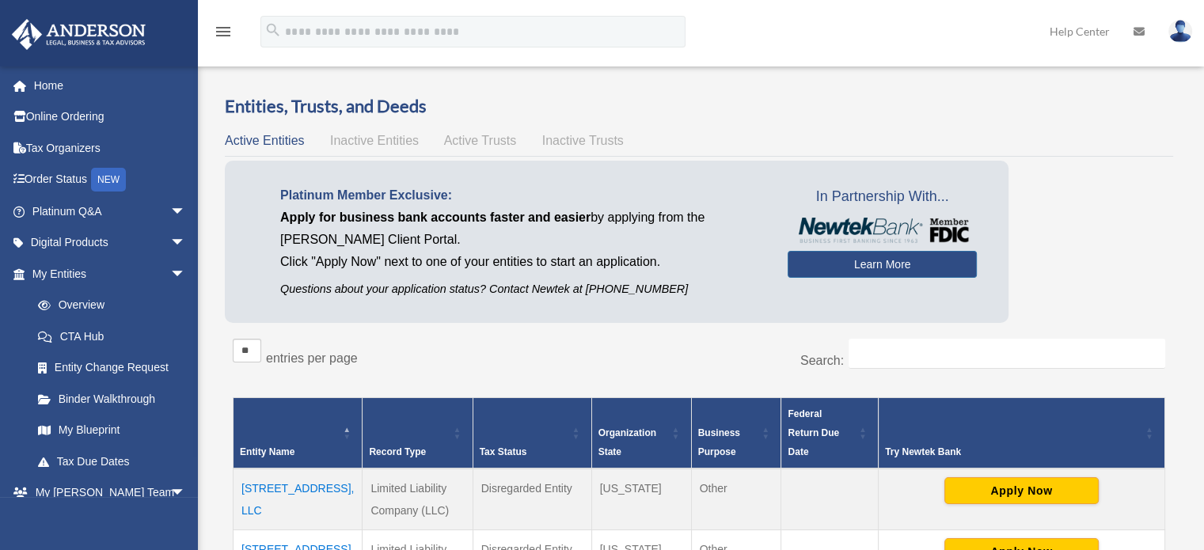
click at [1178, 26] on img at bounding box center [1180, 31] width 24 height 23
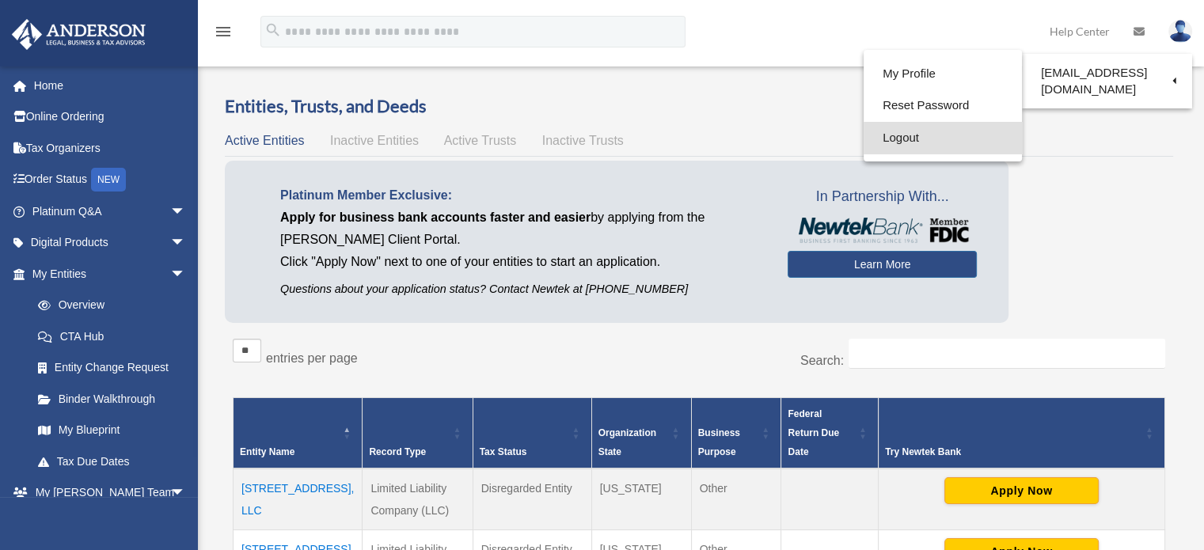
click at [899, 137] on link "Logout" at bounding box center [943, 138] width 158 height 32
